Goal: Task Accomplishment & Management: Complete application form

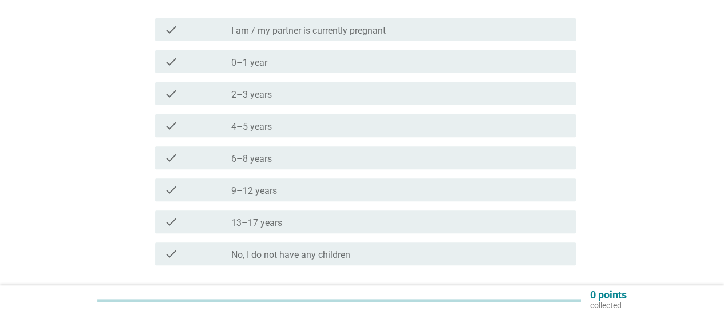
scroll to position [114, 0]
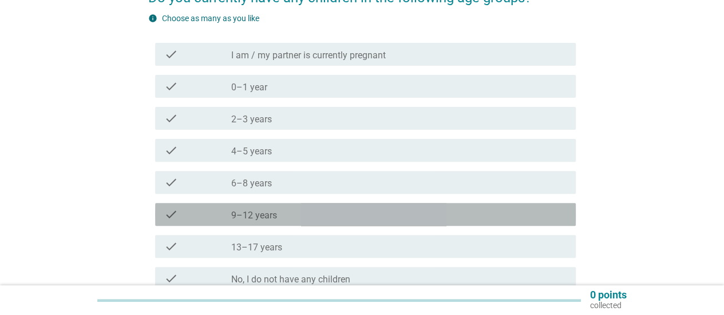
click at [370, 208] on div "check_box_outline_blank 9–12 years" at bounding box center [398, 215] width 335 height 14
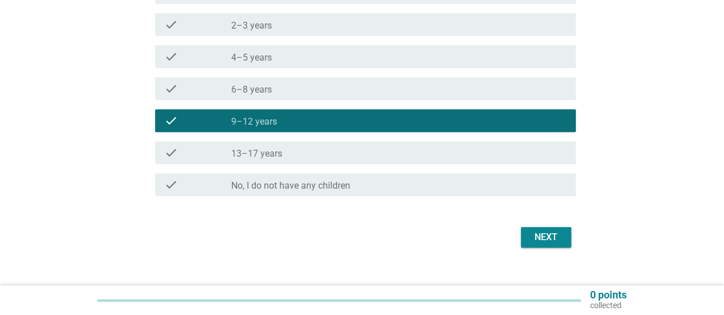
scroll to position [226, 0]
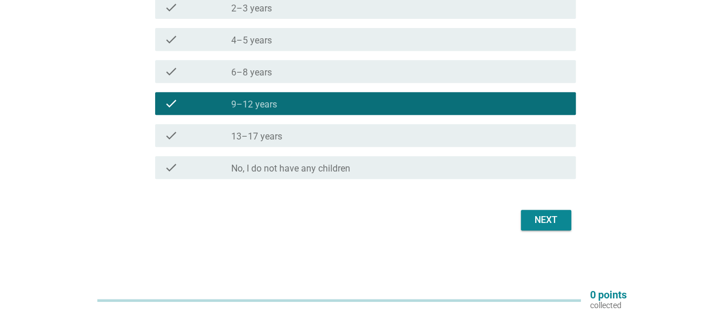
click at [521, 222] on button "Next" at bounding box center [546, 220] width 50 height 21
